Goal: Navigation & Orientation: Go to known website

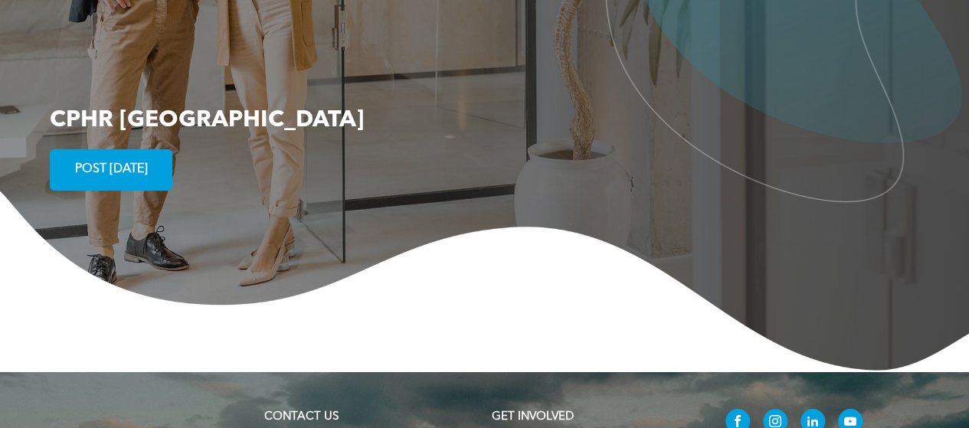
scroll to position [3022, 0]
